Goal: Information Seeking & Learning: Learn about a topic

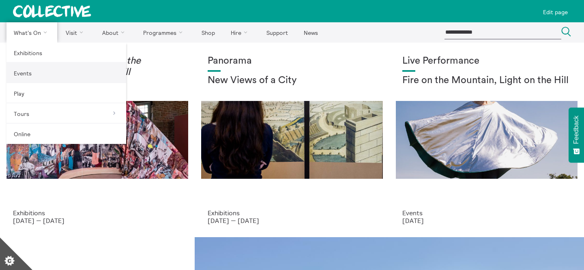
click at [43, 70] on link "Events" at bounding box center [66, 73] width 120 height 20
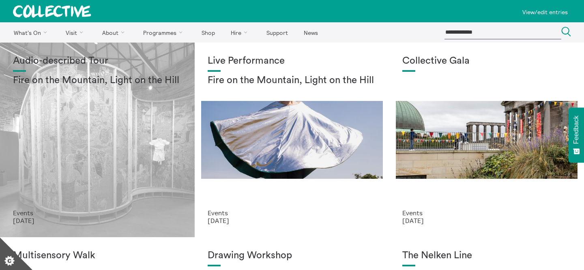
click at [137, 116] on div "Audio-described Tour Fire on the Mountain, Light on the Hill" at bounding box center [97, 133] width 169 height 154
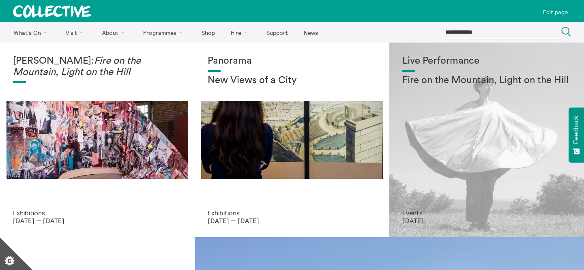
click at [513, 113] on div "Live Performance Fire on the Mountain, Light on the Hill" at bounding box center [486, 133] width 169 height 154
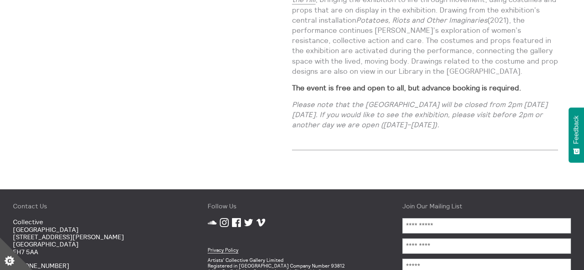
scroll to position [914, 0]
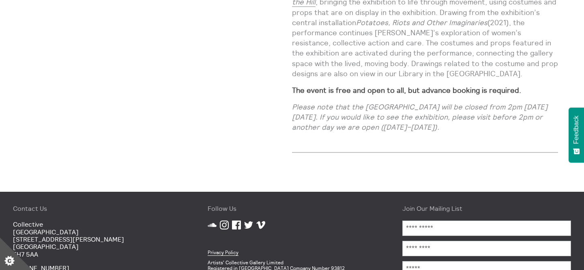
click at [394, 110] on p "Please note that the City Dome Gallery will be closed from 2pm on Friday 22 Aug…" at bounding box center [425, 117] width 266 height 31
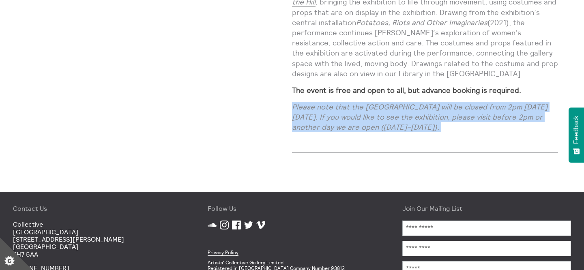
click at [394, 110] on p "Please note that the City Dome Gallery will be closed from 2pm on Friday 22 Aug…" at bounding box center [425, 117] width 266 height 31
copy div "Please note that the City Dome Gallery will be closed from 2pm on Friday 22 Aug…"
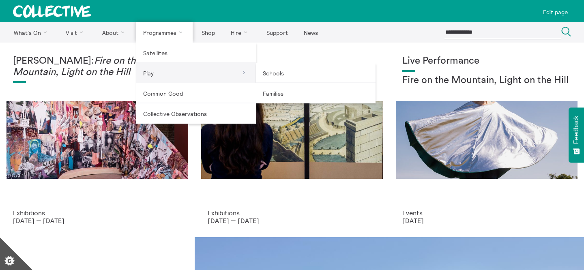
click at [166, 65] on link "Play" at bounding box center [196, 73] width 120 height 20
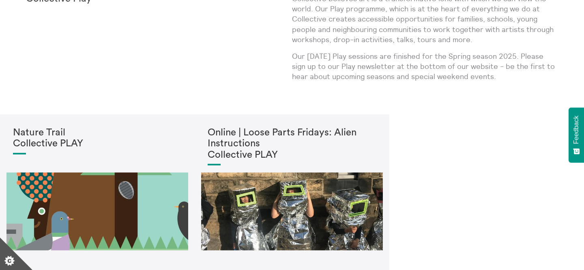
scroll to position [124, 0]
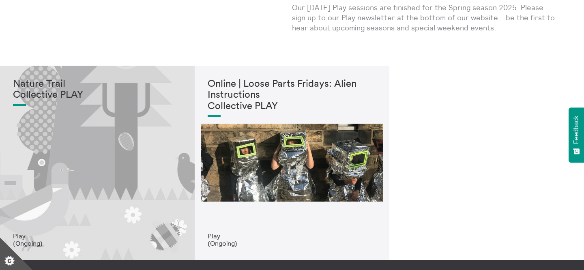
click at [154, 165] on div "Nature Trail Collective PLAY" at bounding box center [97, 156] width 169 height 154
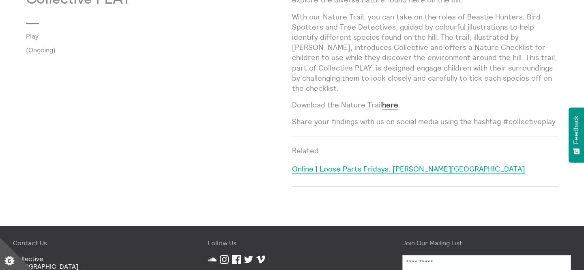
scroll to position [425, 0]
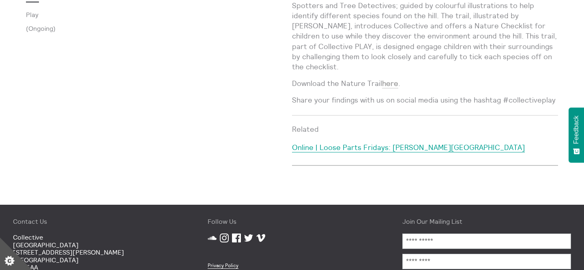
click at [389, 82] on strong "here" at bounding box center [390, 83] width 16 height 9
